Goal: Information Seeking & Learning: Learn about a topic

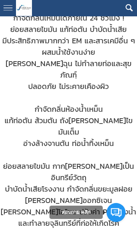
scroll to position [281, 0]
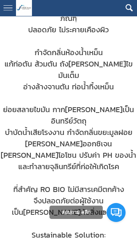
click at [41, 10] on div at bounding box center [68, 8] width 137 height 16
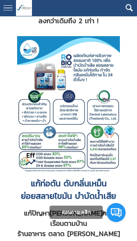
scroll to position [774, 0]
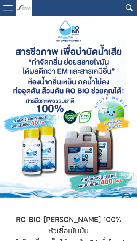
click at [19, 214] on div "RO BIO สารชีวภาพจากธรรมชาติ 100% หัวเชื้อเข้มข้น" at bounding box center [68, 225] width 137 height 23
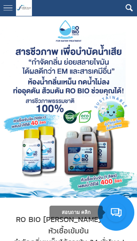
click at [42, 237] on div "กำจัดกลิ่นเหม็นได้ภายใน 24 ชั่วโมง !" at bounding box center [68, 242] width 137 height 11
